Goal: Navigation & Orientation: Find specific page/section

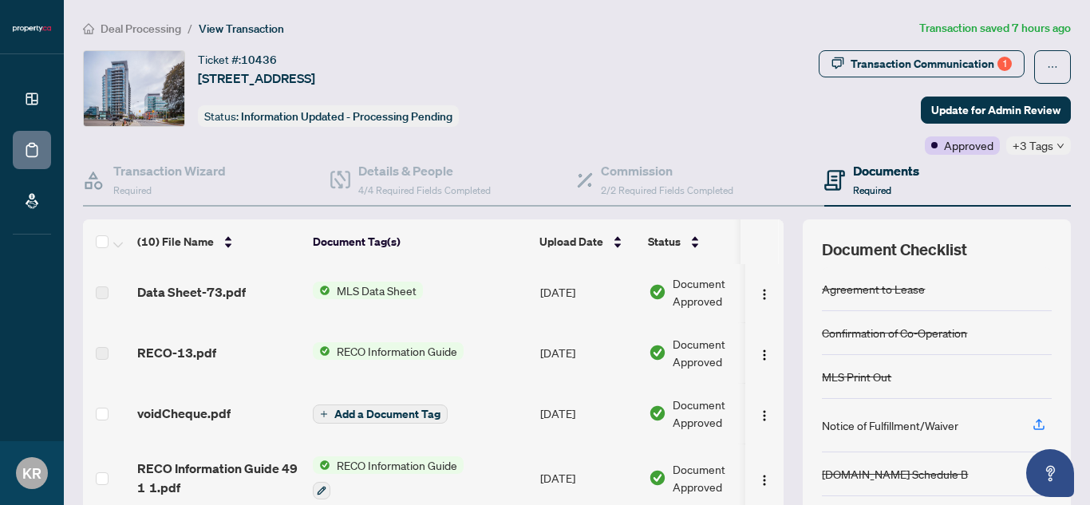
scroll to position [59, 0]
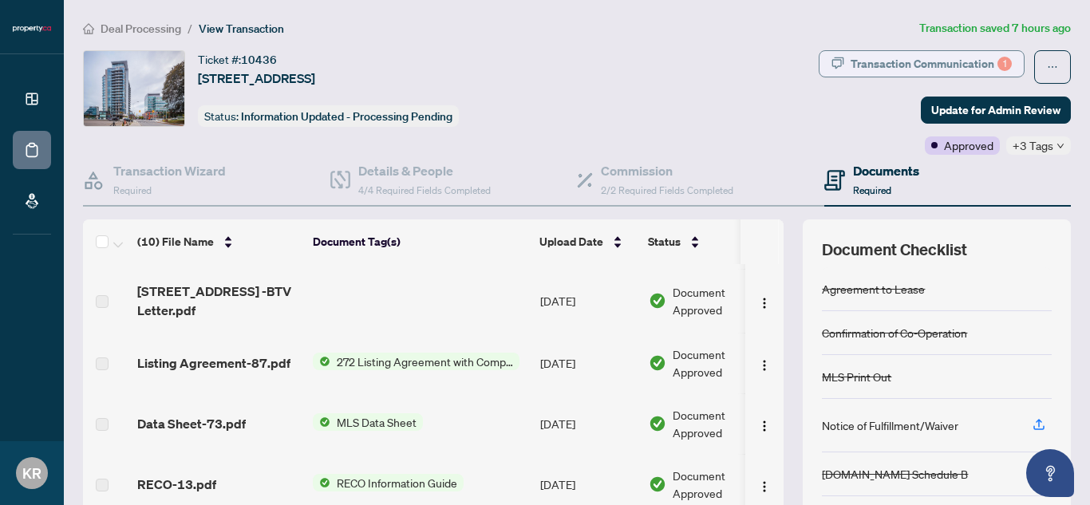
click at [901, 64] on div "Transaction Communication 1" at bounding box center [930, 64] width 161 height 26
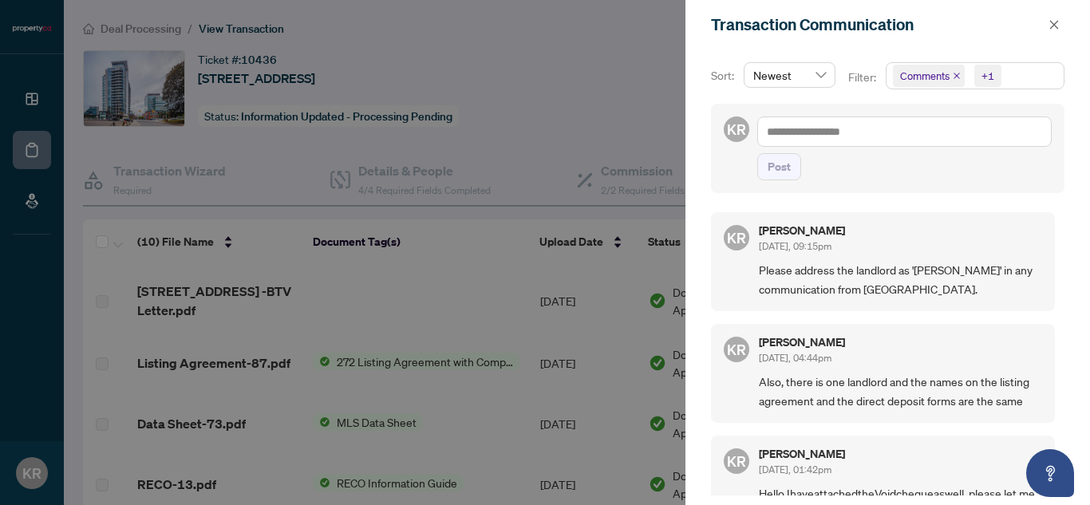
click at [600, 105] on div at bounding box center [545, 252] width 1090 height 505
click at [1060, 30] on button "button" at bounding box center [1054, 24] width 21 height 19
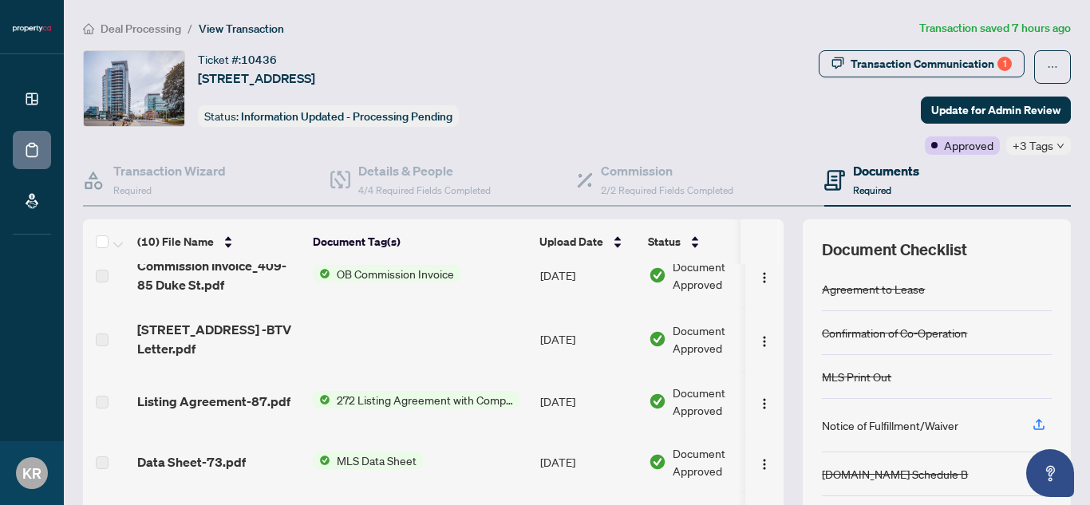
scroll to position [0, 0]
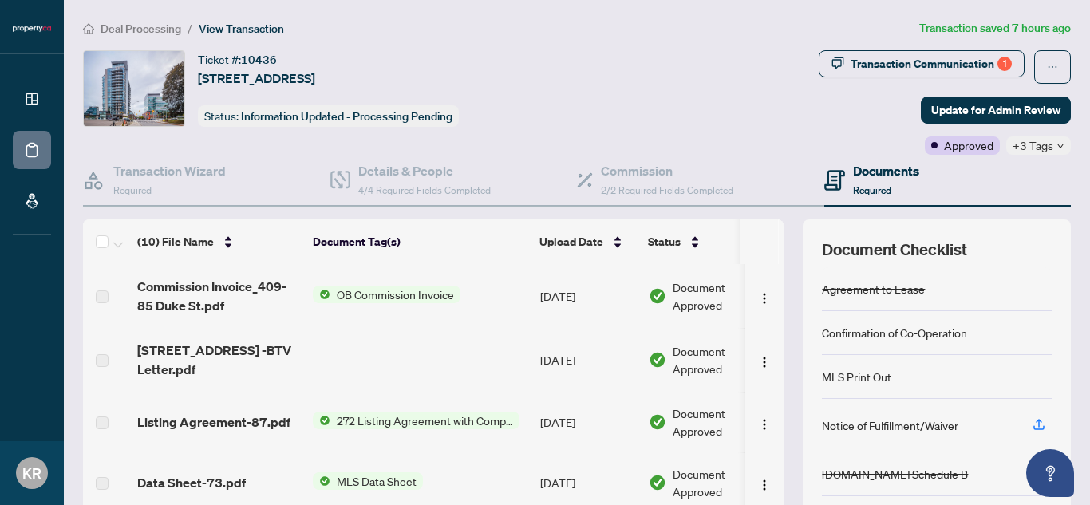
click at [1056, 148] on icon "down" at bounding box center [1060, 146] width 8 height 8
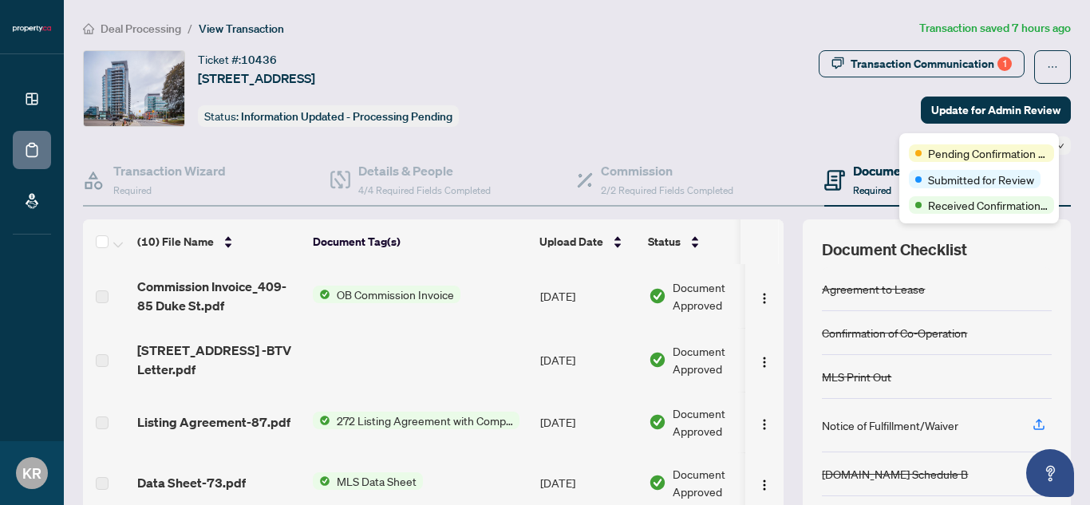
click at [850, 124] on div "Transaction Communication 1 Update for Admin Review Approved +3 Tags" at bounding box center [856, 102] width 429 height 105
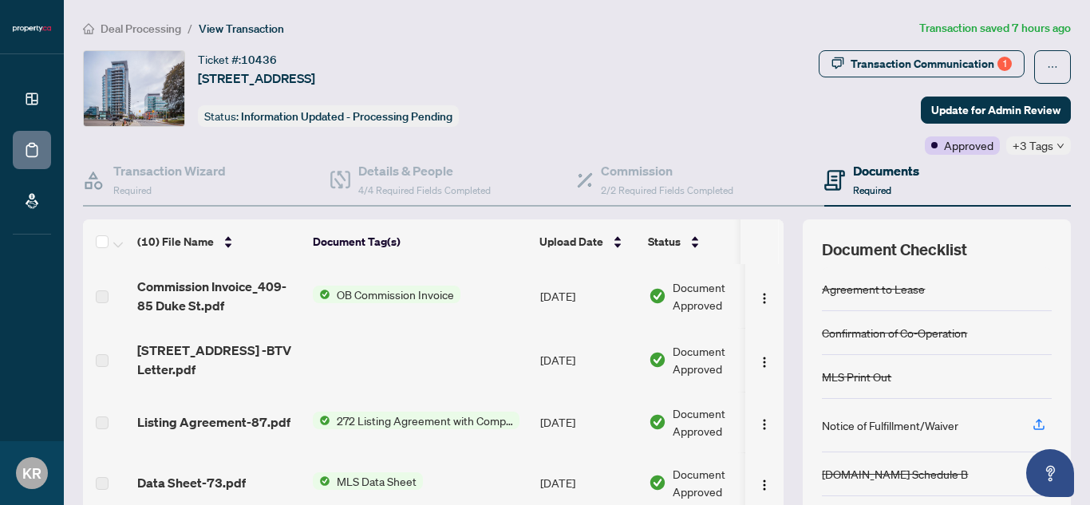
click at [855, 186] on span "Required" at bounding box center [872, 190] width 38 height 12
click at [871, 172] on h4 "Documents" at bounding box center [886, 170] width 66 height 19
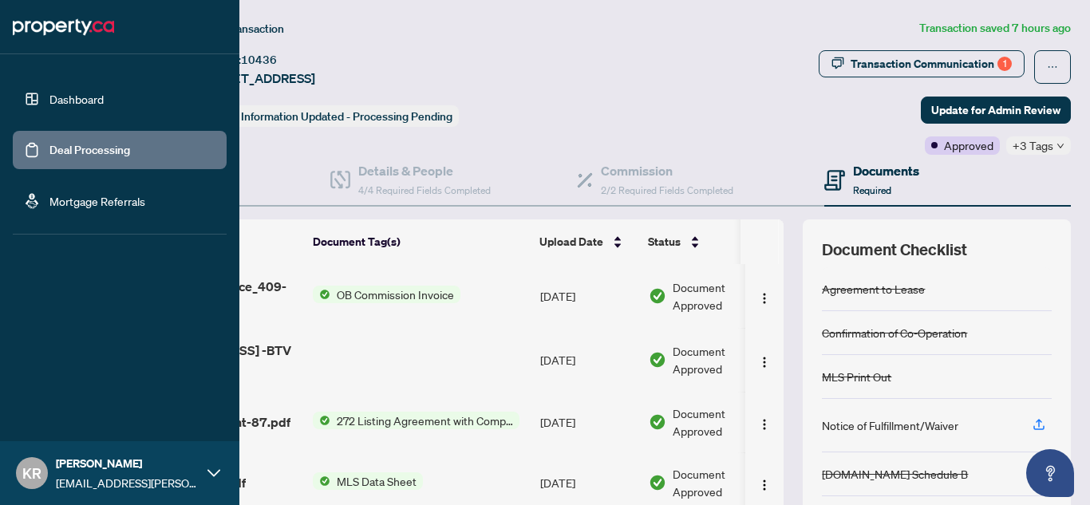
click at [49, 106] on link "Dashboard" at bounding box center [76, 99] width 54 height 14
